Goal: Book appointment/travel/reservation

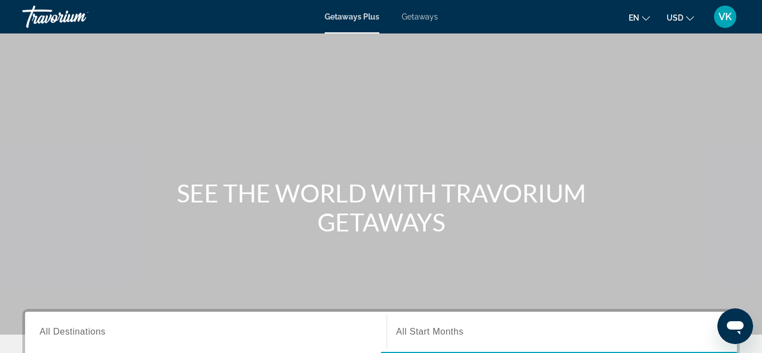
click at [431, 13] on span "Getaways" at bounding box center [420, 16] width 36 height 9
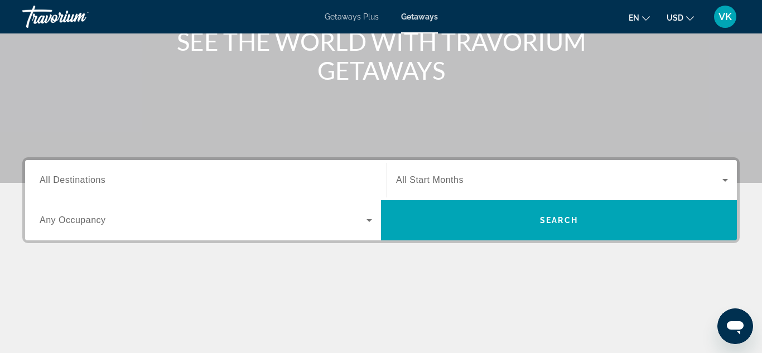
scroll to position [153, 0]
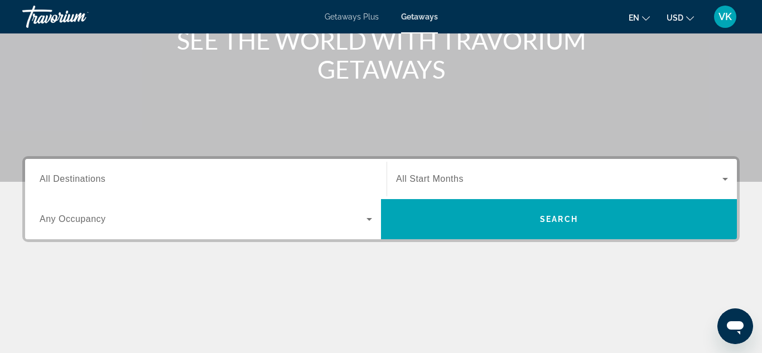
click at [242, 171] on div "Search widget" at bounding box center [206, 179] width 332 height 32
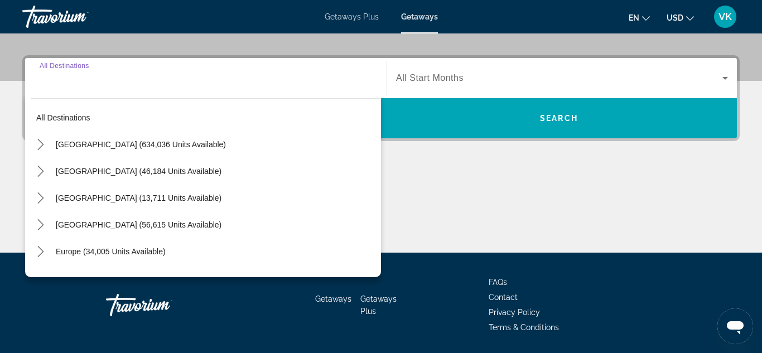
scroll to position [273, 0]
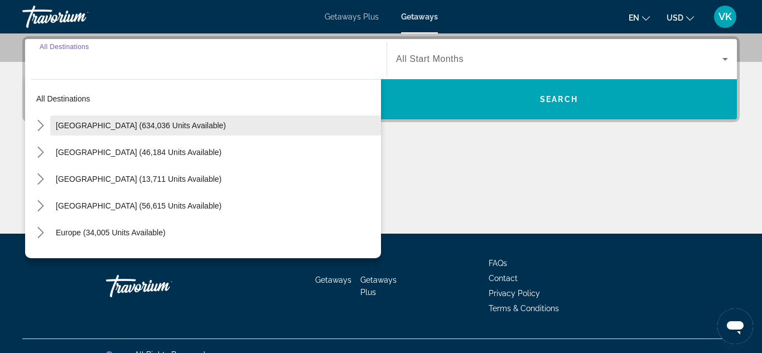
click at [123, 122] on span "[GEOGRAPHIC_DATA] (634,036 units available)" at bounding box center [141, 125] width 170 height 9
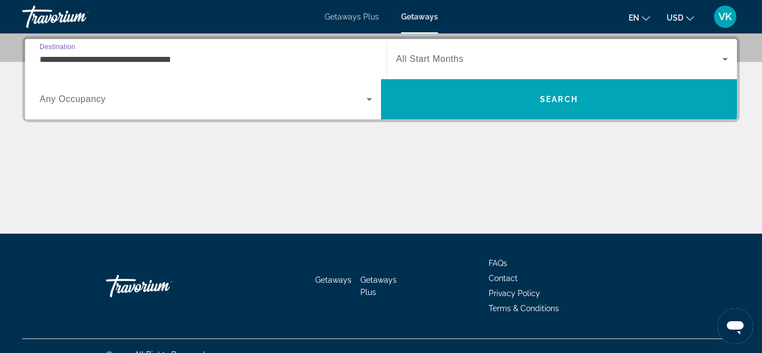
click at [59, 63] on input "**********" at bounding box center [206, 59] width 332 height 13
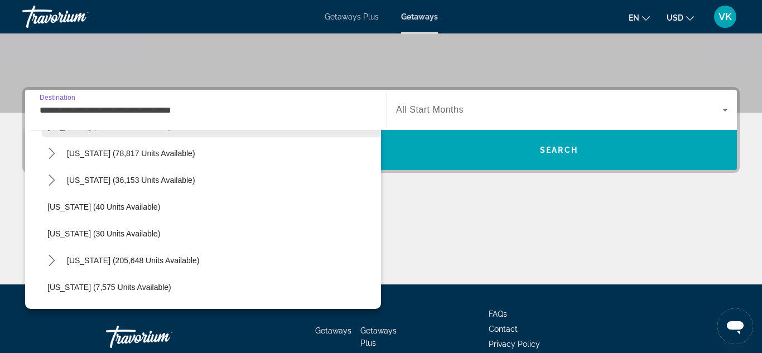
scroll to position [102, 0]
click at [52, 157] on icon "Toggle California (78,817 units available) submenu" at bounding box center [51, 154] width 11 height 11
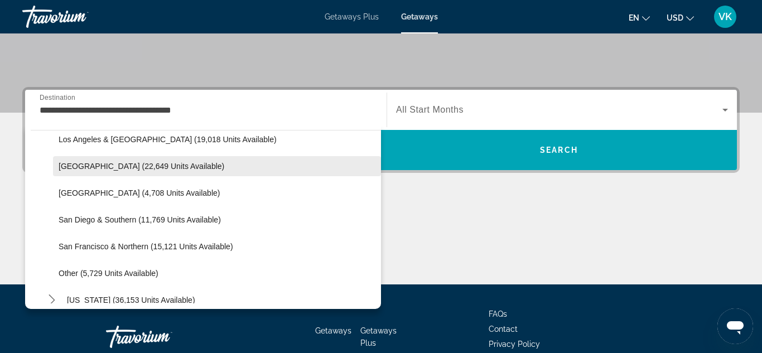
scroll to position [146, 0]
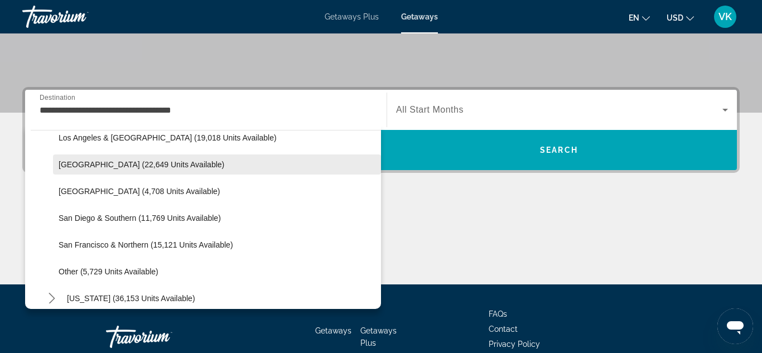
click at [153, 165] on span "[GEOGRAPHIC_DATA] (22,649 units available)" at bounding box center [142, 164] width 166 height 9
type input "**********"
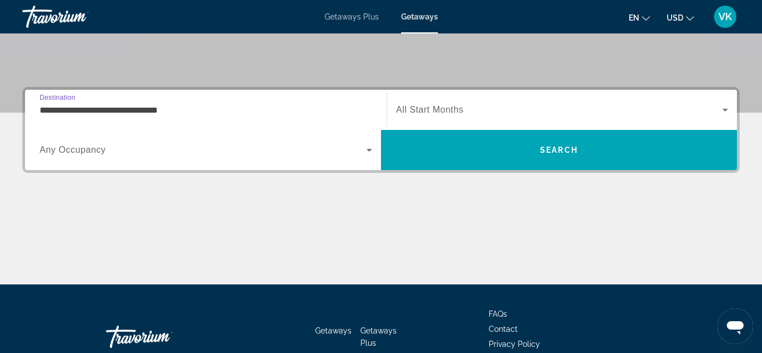
scroll to position [273, 0]
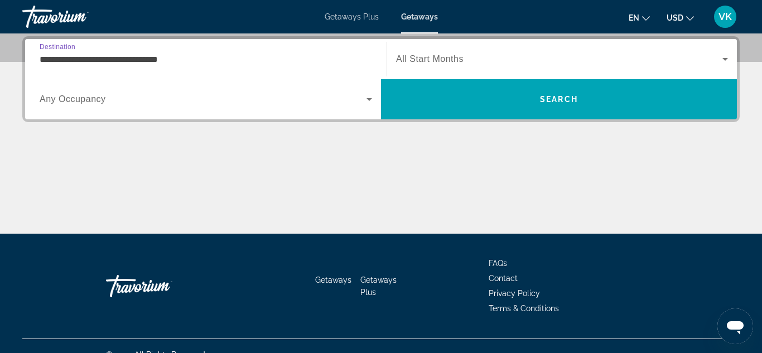
click at [85, 100] on span "Any Occupancy" at bounding box center [73, 98] width 66 height 9
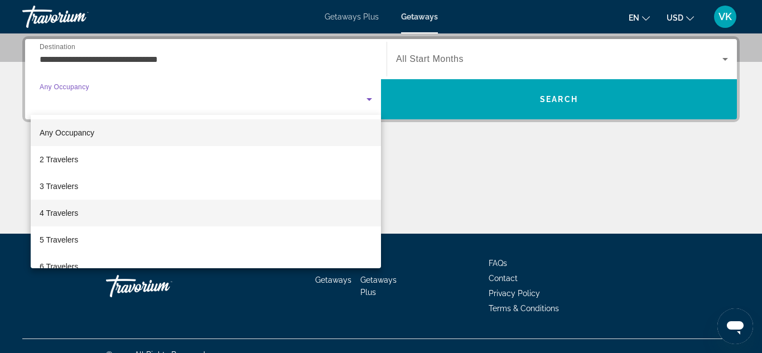
click at [65, 208] on span "4 Travelers" at bounding box center [59, 212] width 38 height 13
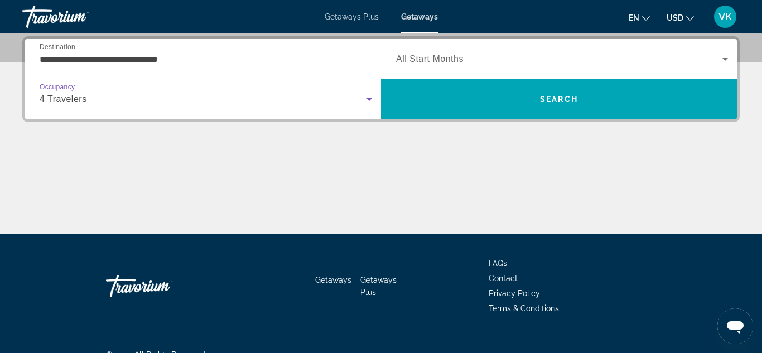
click at [475, 55] on span "Search widget" at bounding box center [559, 58] width 326 height 13
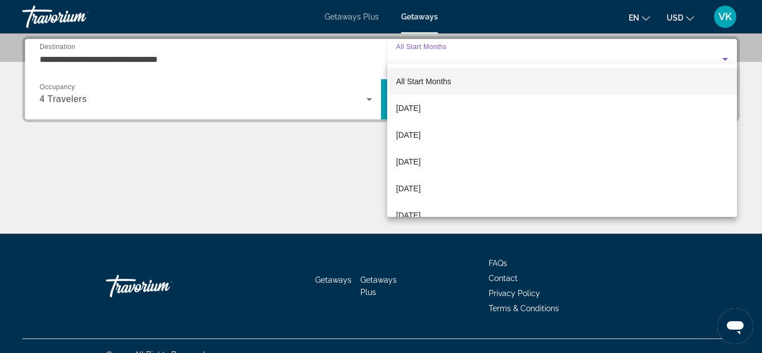
scroll to position [290, 0]
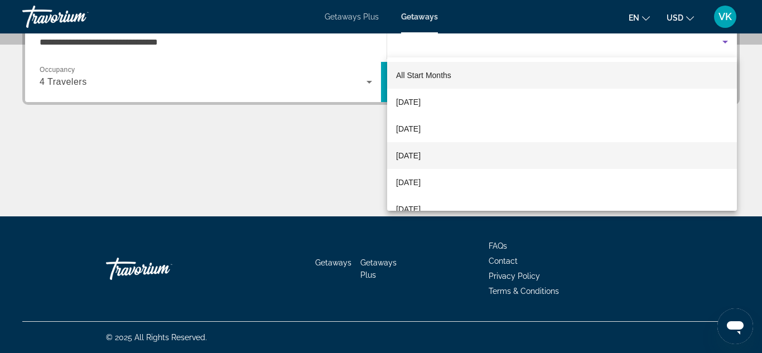
click at [412, 156] on span "[DATE]" at bounding box center [408, 155] width 25 height 13
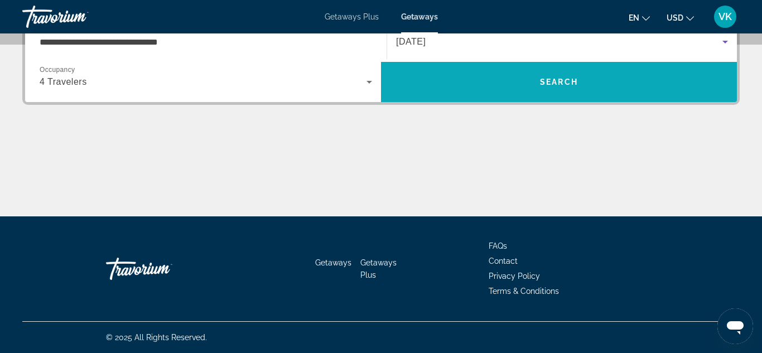
click at [481, 86] on span "Search" at bounding box center [559, 82] width 356 height 27
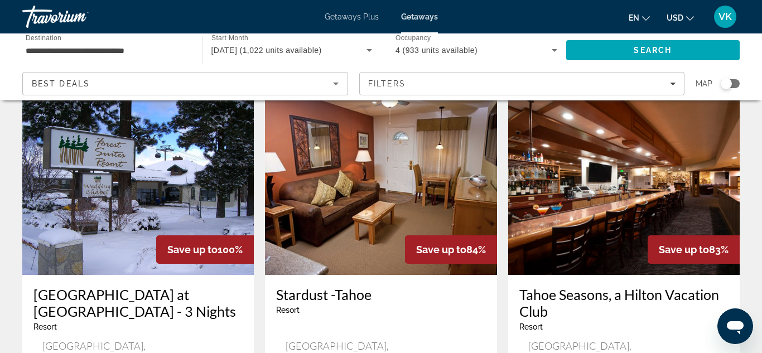
scroll to position [478, 0]
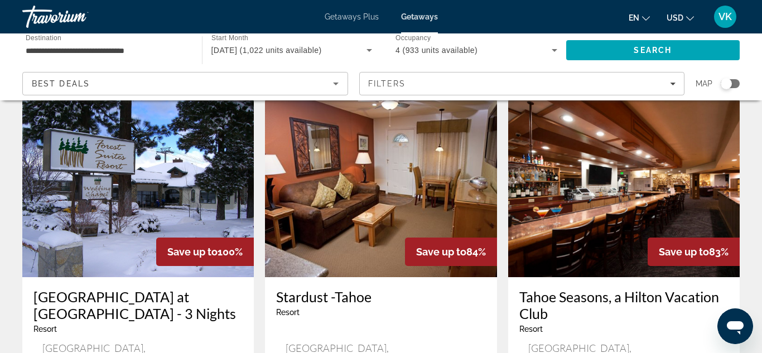
click at [636, 138] on img "Main content" at bounding box center [623, 188] width 231 height 178
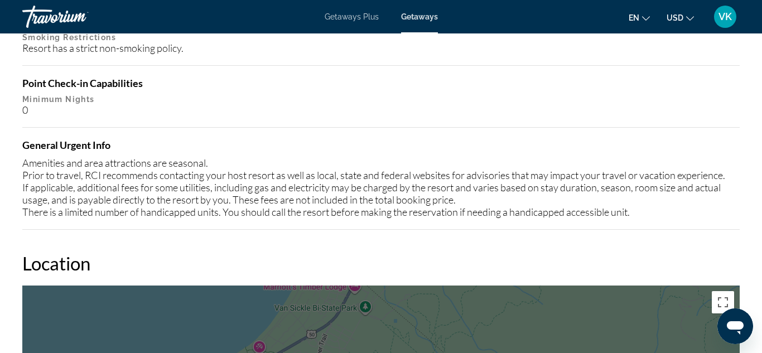
scroll to position [1629, 0]
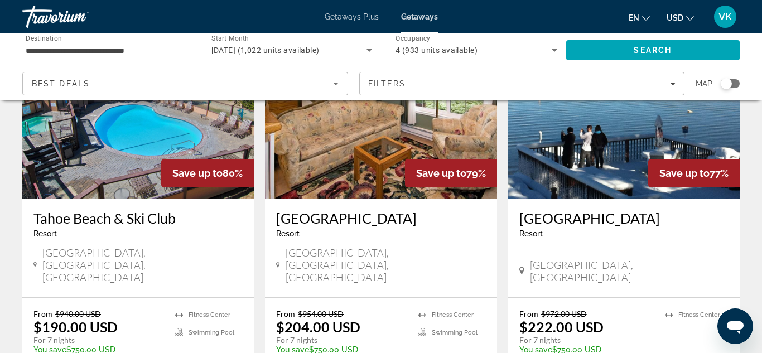
scroll to position [1415, 0]
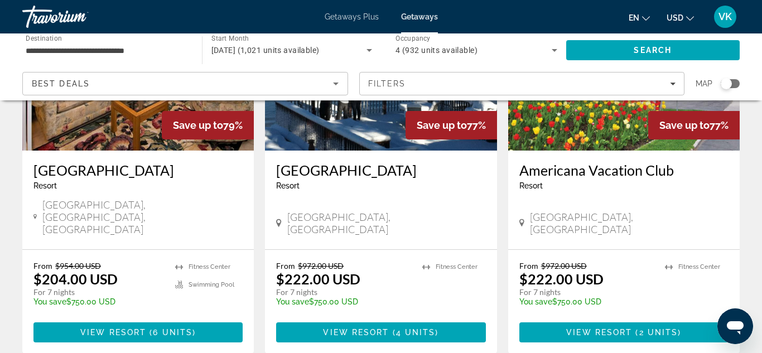
scroll to position [169, 0]
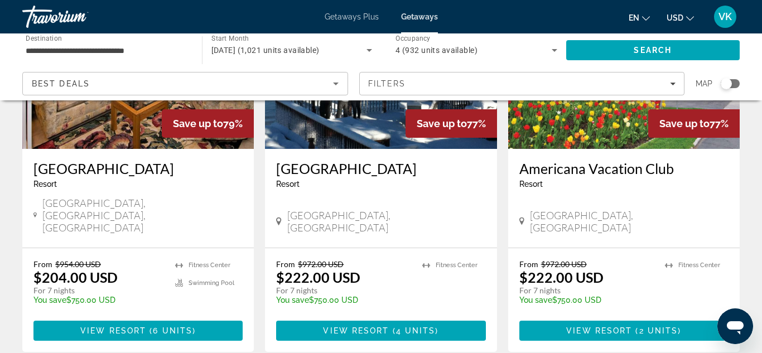
click at [133, 121] on img "Main content" at bounding box center [137, 59] width 231 height 178
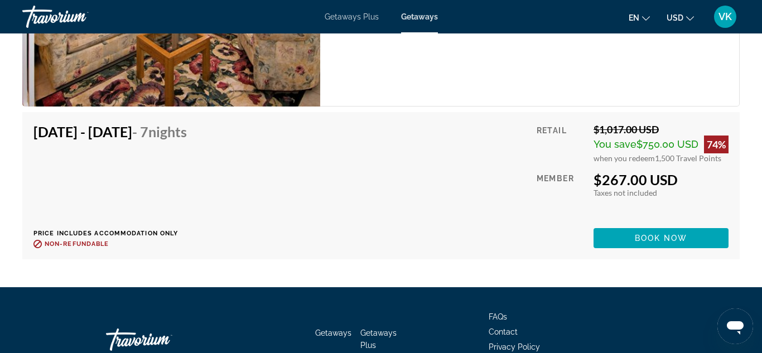
scroll to position [2960, 0]
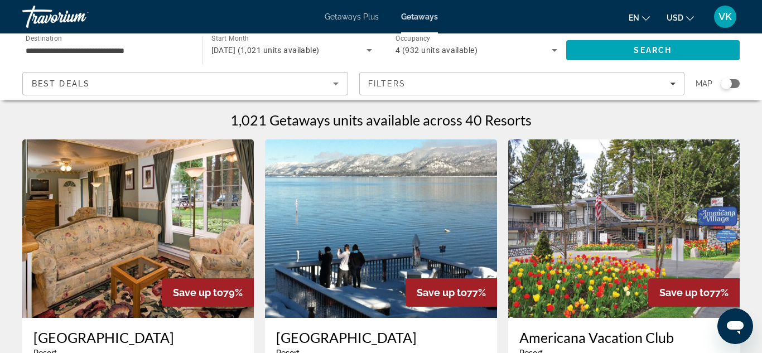
click at [224, 54] on span "[DATE] (1,021 units available)" at bounding box center [265, 50] width 108 height 9
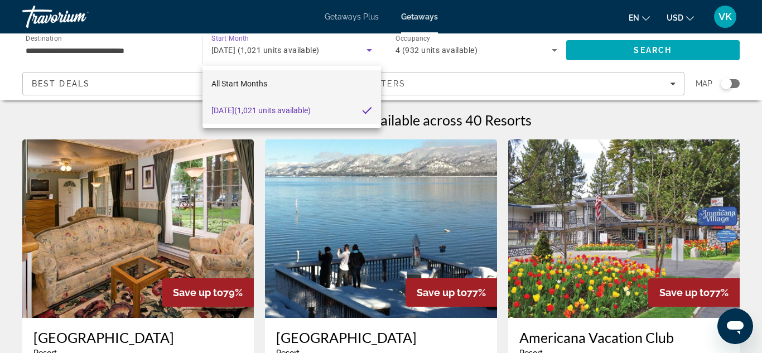
click at [315, 83] on mat-option "All Start Months" at bounding box center [291, 83] width 179 height 27
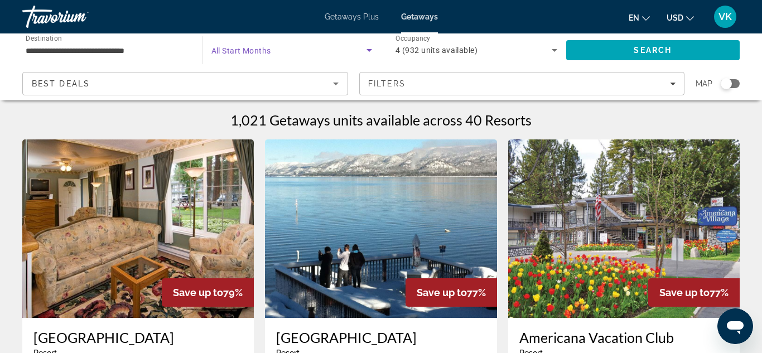
click at [360, 49] on span "Search widget" at bounding box center [289, 50] width 156 height 13
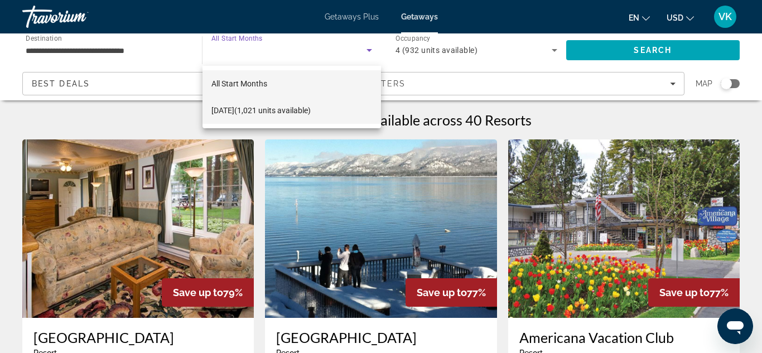
click at [351, 112] on mat-option "[DATE] (1,021 units available)" at bounding box center [291, 110] width 179 height 27
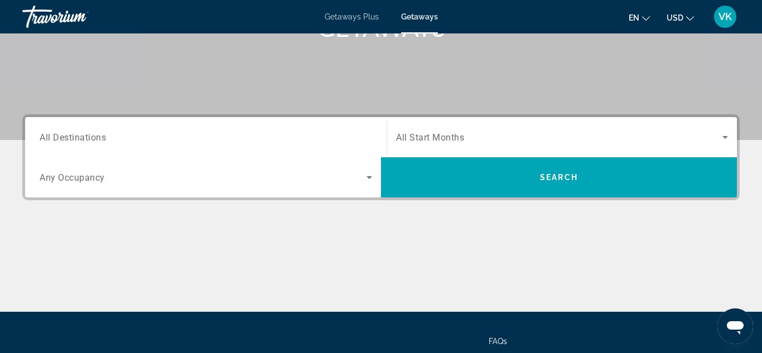
scroll to position [196, 0]
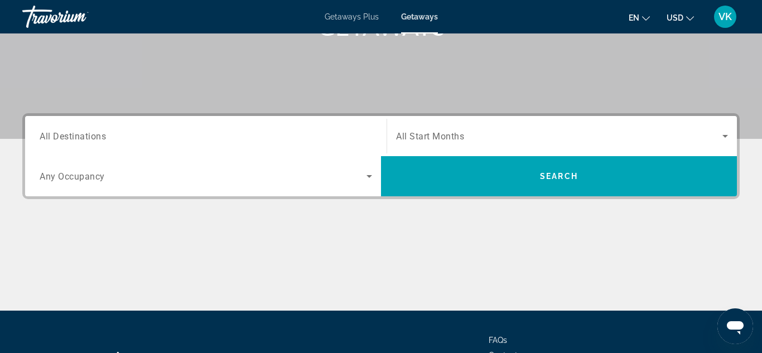
click at [428, 143] on div "Search widget" at bounding box center [562, 135] width 332 height 31
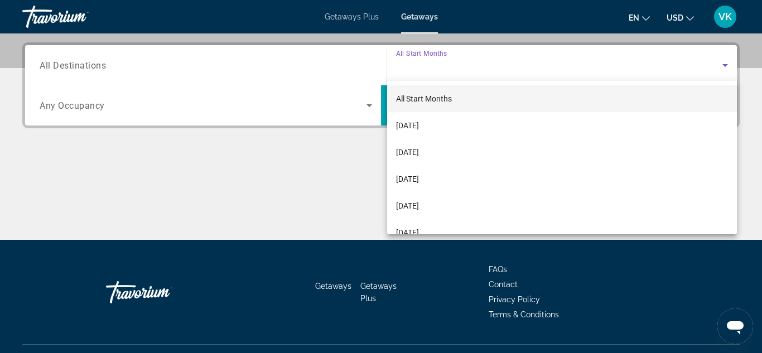
scroll to position [273, 0]
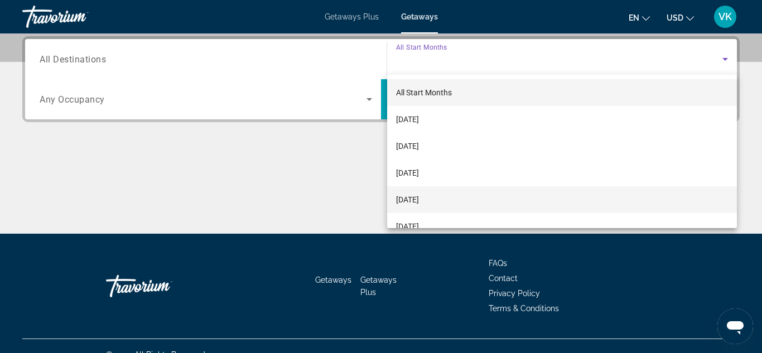
click at [465, 199] on mat-option "[DATE]" at bounding box center [562, 199] width 350 height 27
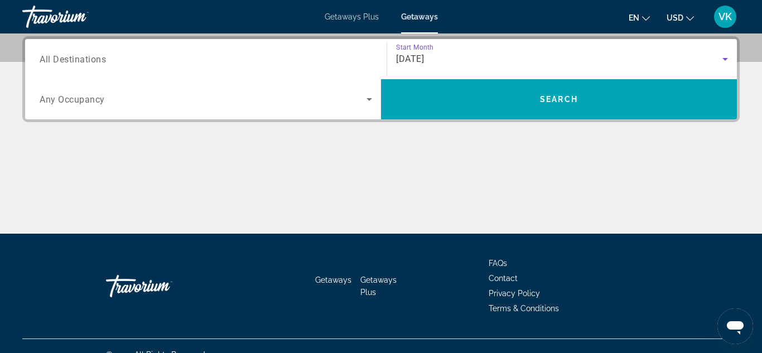
click at [93, 99] on span "Any Occupancy" at bounding box center [72, 99] width 65 height 11
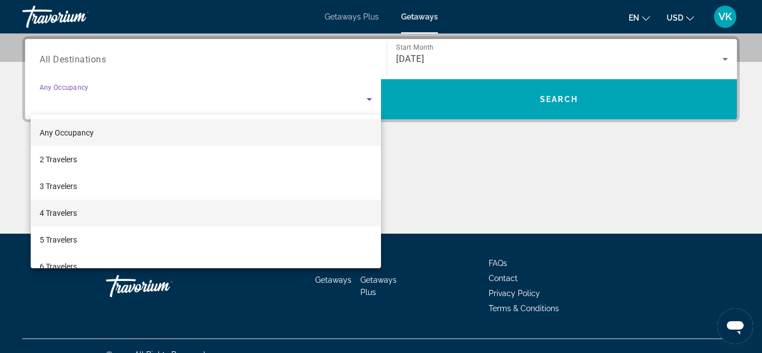
click at [51, 214] on span "4 Travelers" at bounding box center [58, 212] width 37 height 13
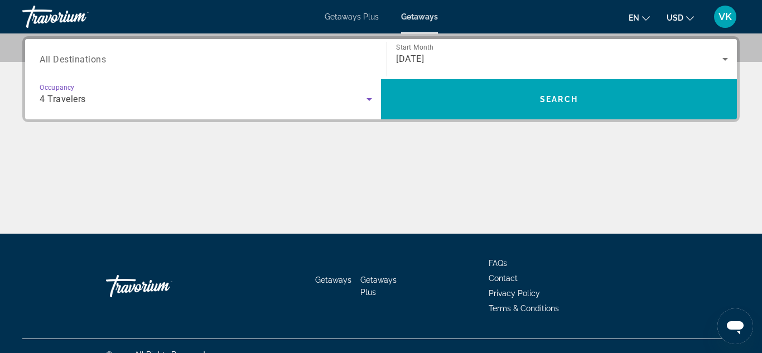
click at [60, 58] on span "All Destinations" at bounding box center [73, 59] width 66 height 11
click at [60, 58] on input "Destination All Destinations" at bounding box center [206, 59] width 332 height 13
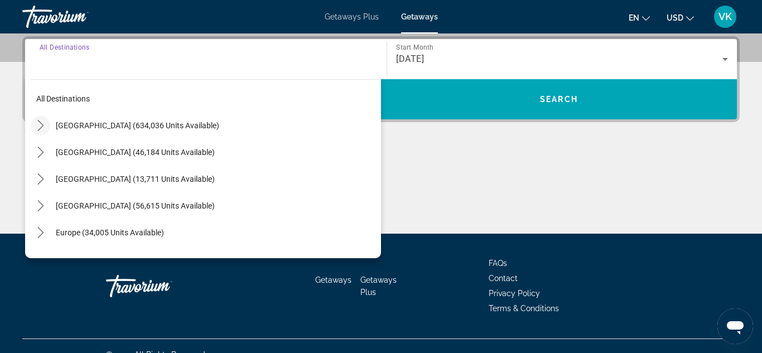
click at [42, 124] on icon "Toggle United States (634,036 units available) submenu" at bounding box center [40, 125] width 11 height 11
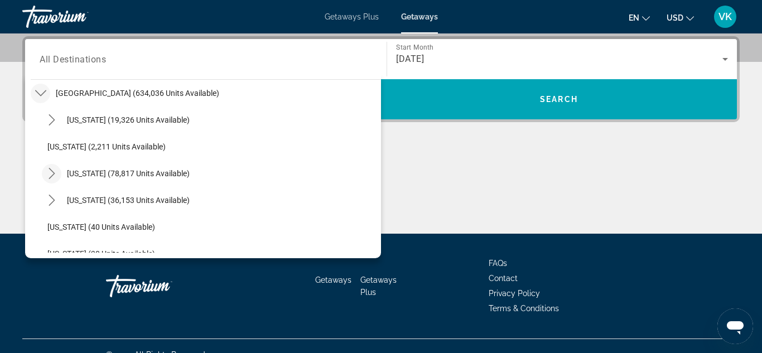
click at [49, 172] on icon "Toggle California (78,817 units available) submenu" at bounding box center [51, 173] width 11 height 11
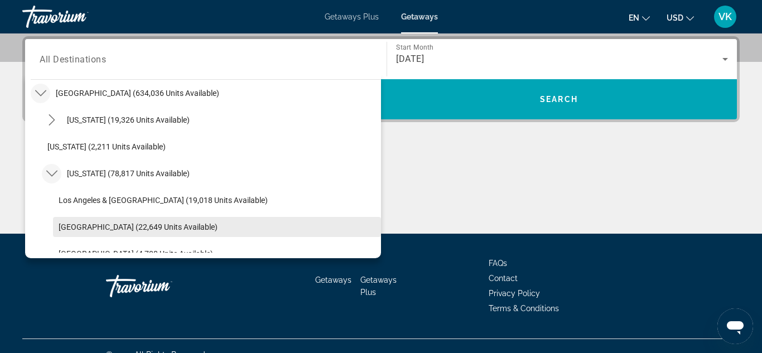
click at [141, 230] on span "[GEOGRAPHIC_DATA] (22,649 units available)" at bounding box center [138, 227] width 159 height 9
type input "**********"
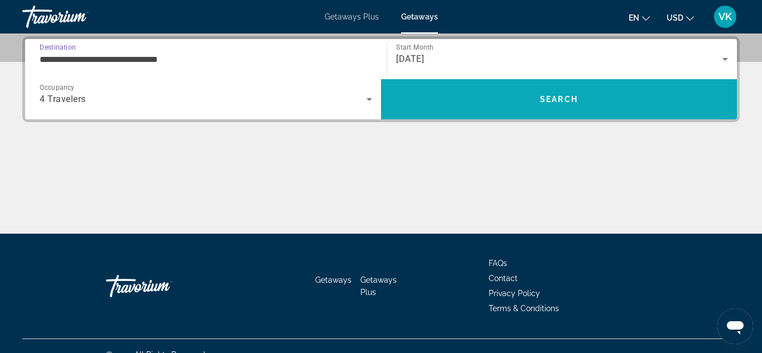
click at [452, 96] on span "Search" at bounding box center [559, 99] width 356 height 27
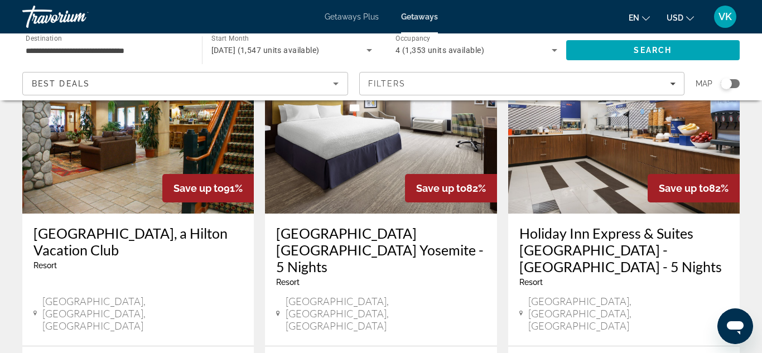
scroll to position [542, 0]
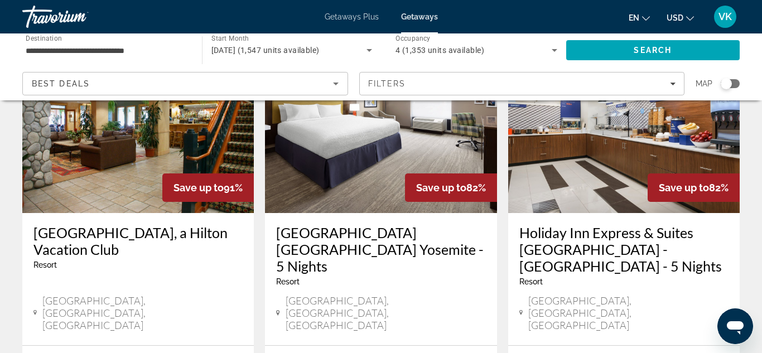
click at [138, 125] on img "Main content" at bounding box center [137, 124] width 231 height 178
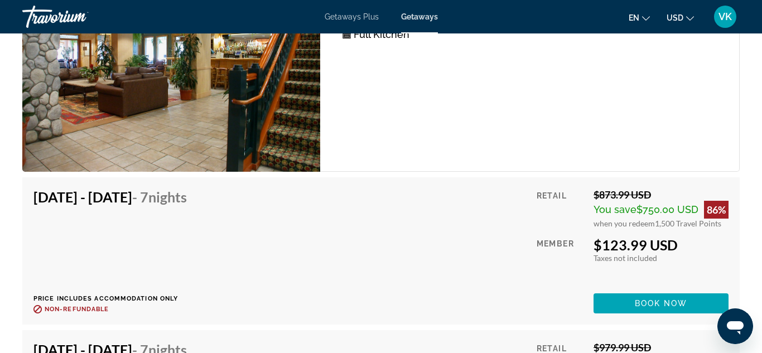
scroll to position [2276, 0]
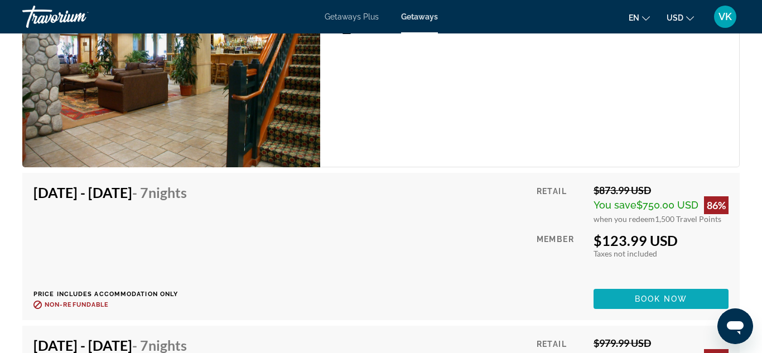
click at [625, 295] on span "Main content" at bounding box center [660, 299] width 135 height 27
